Goal: Task Accomplishment & Management: Complete application form

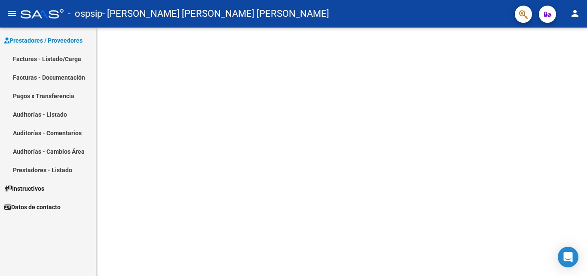
click at [22, 52] on link "Facturas - Listado/Carga" at bounding box center [48, 58] width 96 height 18
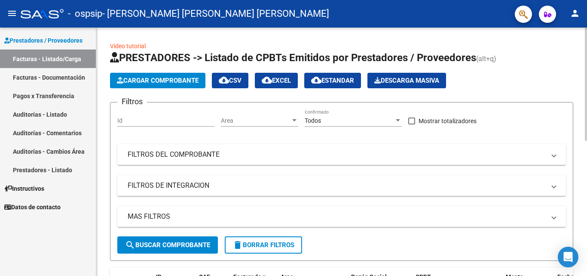
click at [160, 81] on span "Cargar Comprobante" at bounding box center [158, 81] width 82 height 8
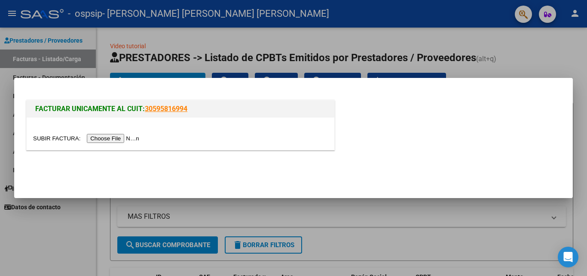
click at [123, 133] on div at bounding box center [181, 133] width 308 height 32
click at [125, 135] on input "file" at bounding box center [87, 138] width 109 height 9
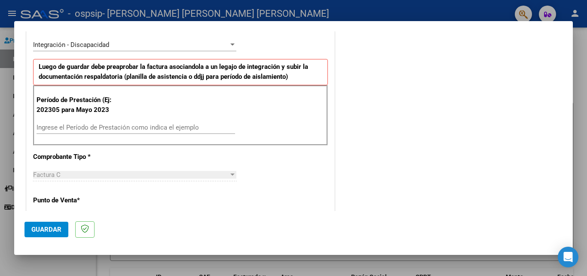
scroll to position [200, 0]
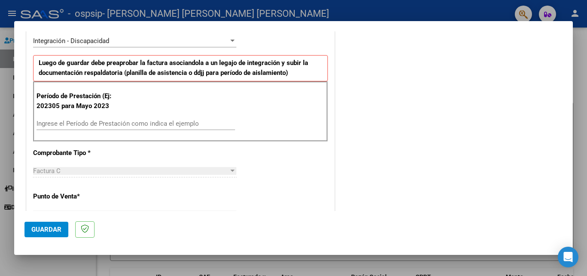
click at [85, 123] on input "Ingrese el Período de Prestación como indica el ejemplo" at bounding box center [136, 124] width 199 height 8
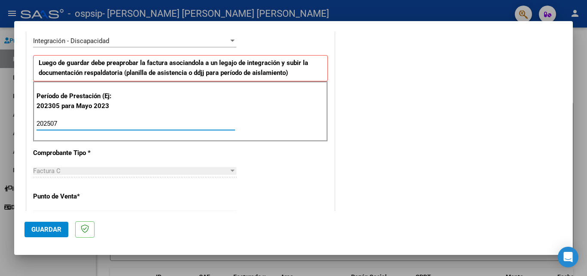
type input "202507"
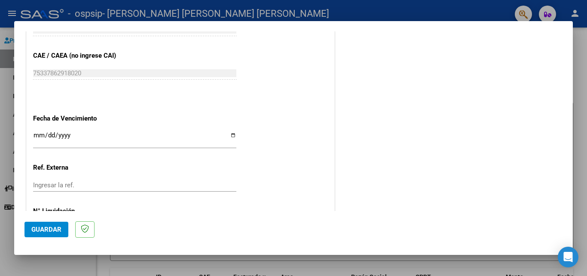
scroll to position [561, 0]
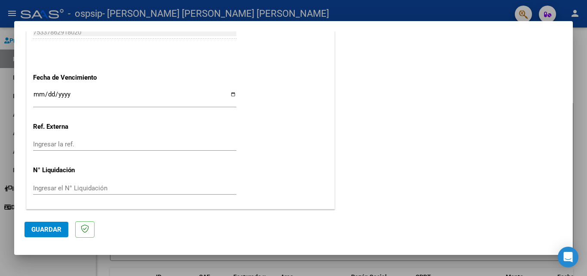
click at [39, 95] on input "Ingresar la fecha" at bounding box center [134, 98] width 203 height 14
type input "[DATE]"
click at [92, 144] on input "Ingresar la ref." at bounding box center [134, 144] width 203 height 8
click at [93, 187] on input "Ingresar el N° Liquidación" at bounding box center [134, 188] width 203 height 8
click at [37, 230] on span "Guardar" at bounding box center [46, 229] width 30 height 8
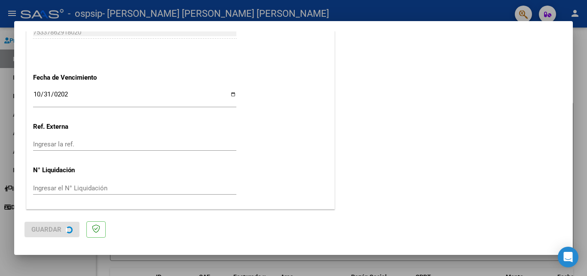
scroll to position [0, 0]
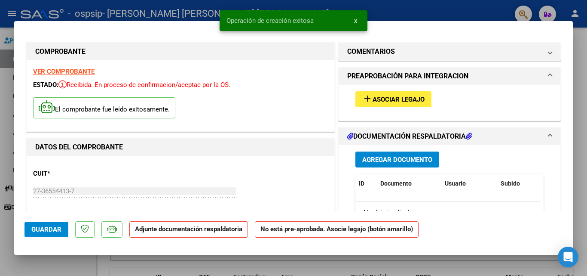
click at [382, 90] on div "add Asociar Legajo" at bounding box center [449, 99] width 201 height 29
click at [389, 95] on button "add Asociar Legajo" at bounding box center [394, 99] width 76 height 16
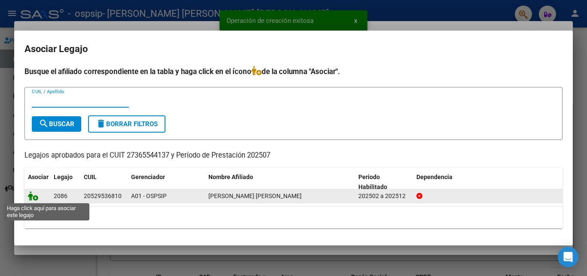
click at [32, 197] on icon at bounding box center [33, 195] width 10 height 9
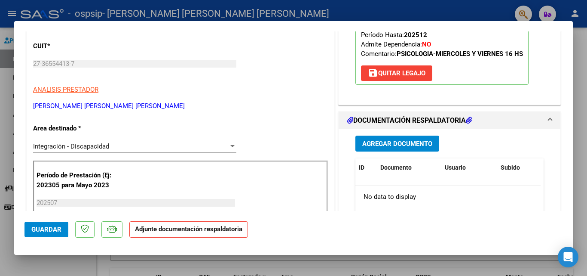
scroll to position [126, 0]
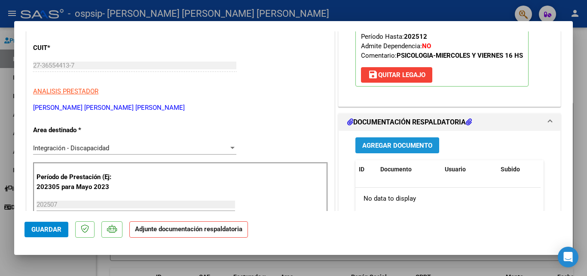
click at [396, 145] on span "Agregar Documento" at bounding box center [397, 145] width 70 height 8
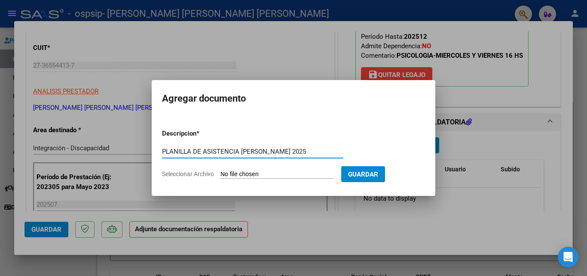
type input "PLANILLA DE ASISTENCIA [PERSON_NAME] 2025"
click at [238, 170] on input "Seleccionar Archivo" at bounding box center [278, 174] width 114 height 8
type input "C:\fakepath\planilla [PERSON_NAME] 2025.pdf"
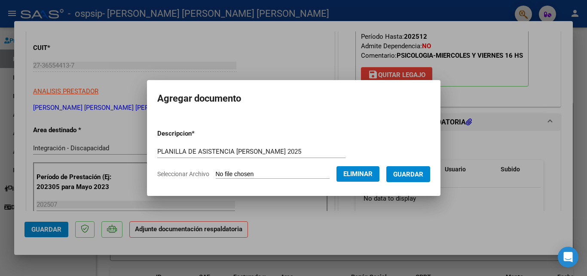
click at [417, 177] on span "Guardar" at bounding box center [408, 174] width 30 height 8
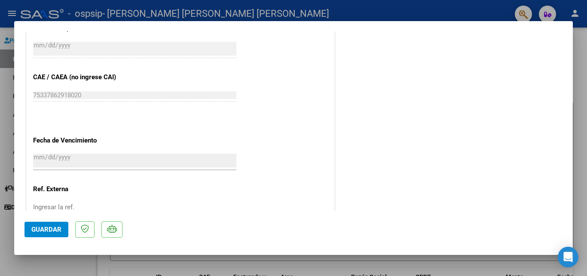
scroll to position [590, 0]
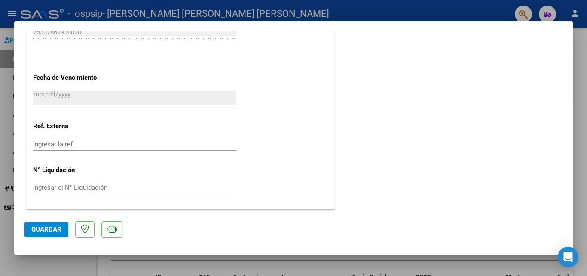
click at [38, 230] on span "Guardar" at bounding box center [46, 229] width 30 height 8
click at [580, 94] on div at bounding box center [293, 138] width 587 height 276
type input "$ 0,00"
